Goal: Task Accomplishment & Management: Manage account settings

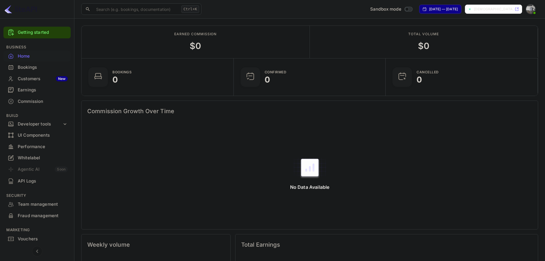
click at [524, 6] on div "Sandbox mode Jul 20, 2025 — Aug 19, 2025 vishnu-priyan-m-irsmh...." at bounding box center [371, 9] width 335 height 10
click at [529, 7] on img at bounding box center [530, 9] width 9 height 9
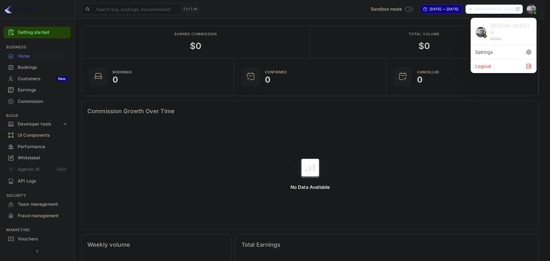
click at [40, 121] on div at bounding box center [275, 130] width 550 height 261
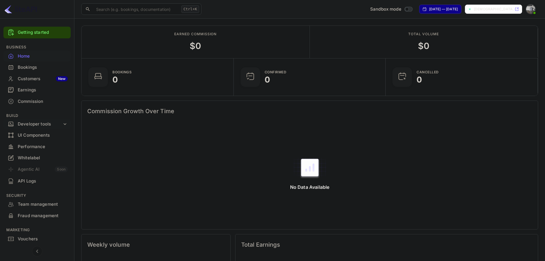
click at [46, 125] on div "Developer tools" at bounding box center [40, 124] width 44 height 7
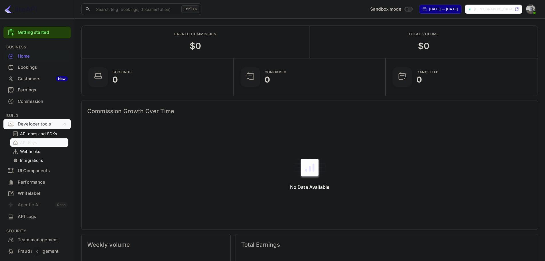
click at [34, 139] on div "API Keys" at bounding box center [39, 142] width 58 height 8
click at [27, 141] on p "API Keys" at bounding box center [28, 142] width 17 height 6
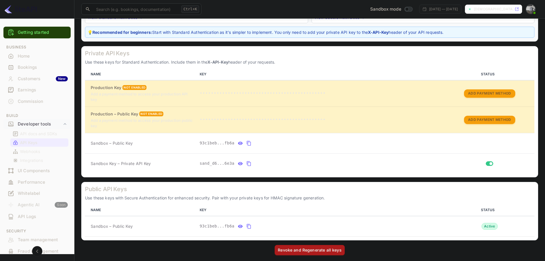
scroll to position [72, 0]
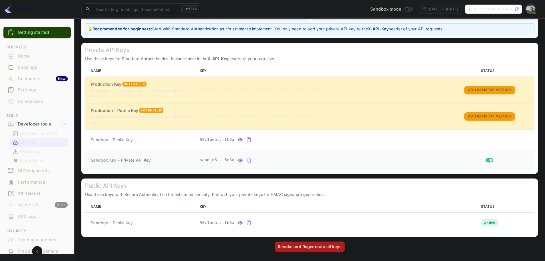
click at [246, 157] on icon "private api keys table" at bounding box center [248, 160] width 5 height 7
